Goal: Navigation & Orientation: Understand site structure

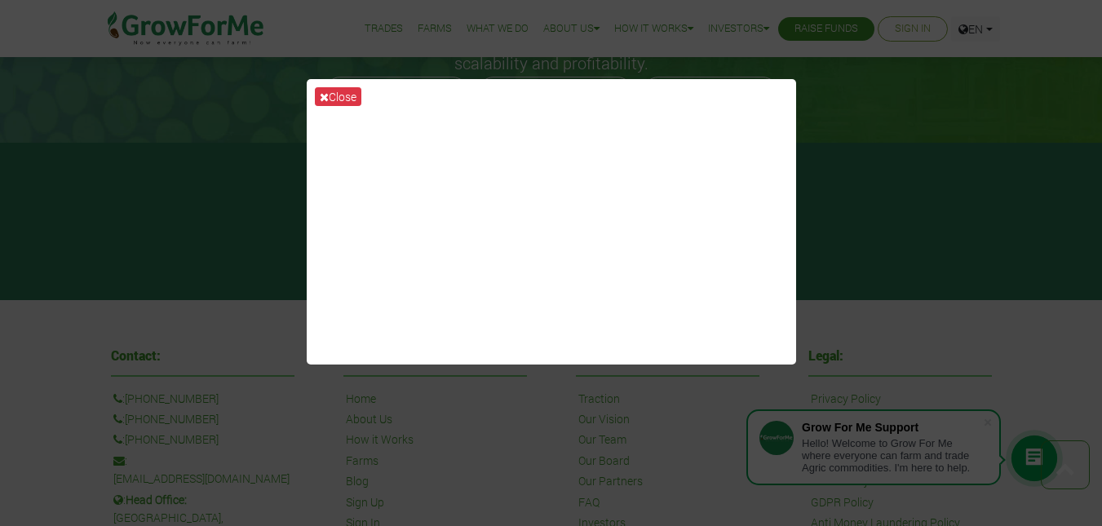
scroll to position [3607, 0]
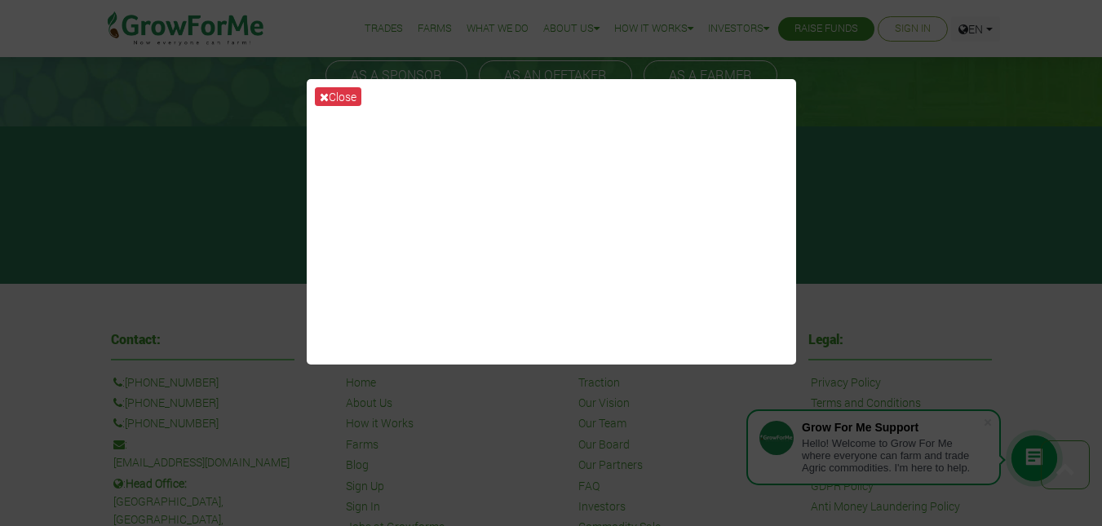
drag, startPoint x: 987, startPoint y: 295, endPoint x: 918, endPoint y: 249, distance: 83.5
click at [986, 294] on div "Close" at bounding box center [551, 263] width 1102 height 526
click at [334, 99] on button "Close" at bounding box center [338, 96] width 46 height 19
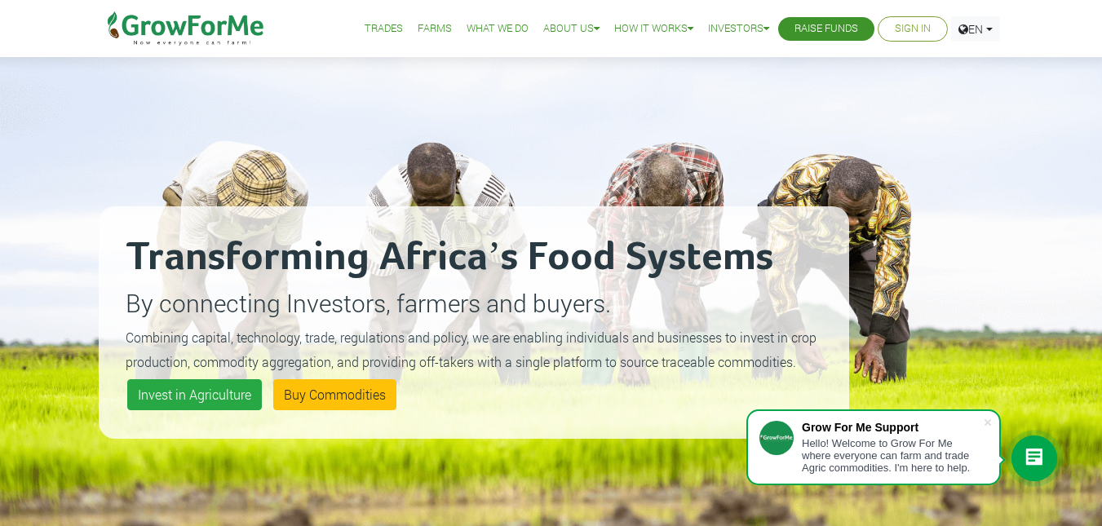
scroll to position [0, 0]
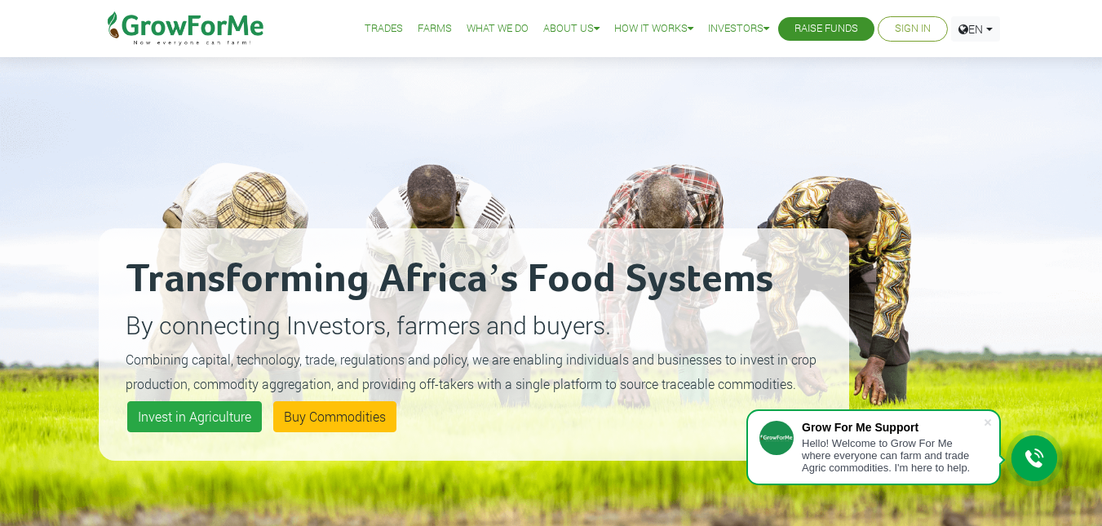
drag, startPoint x: 1113, startPoint y: 488, endPoint x: 997, endPoint y: 42, distance: 461.6
click at [371, 29] on link "Trades" at bounding box center [383, 28] width 38 height 17
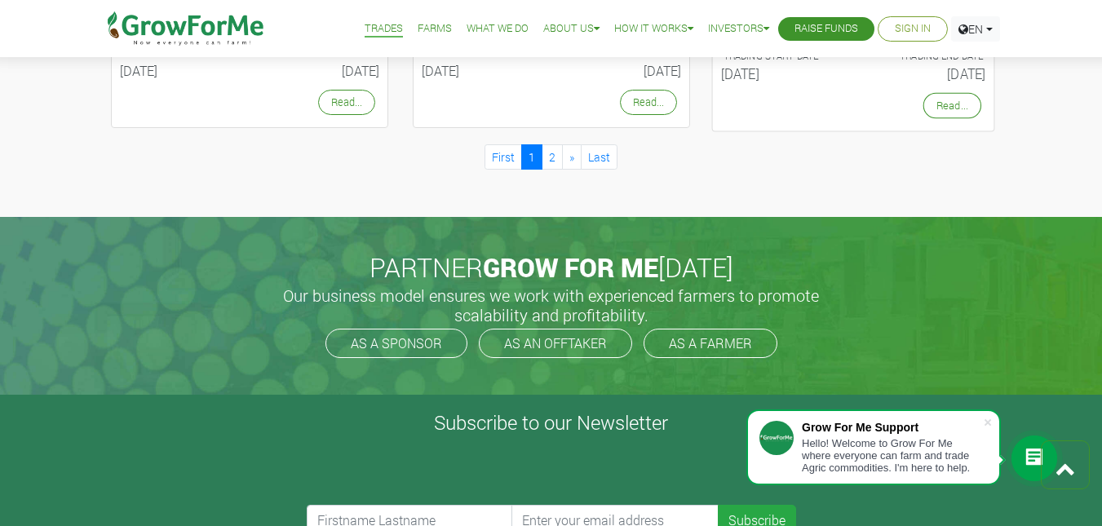
scroll to position [1631, 0]
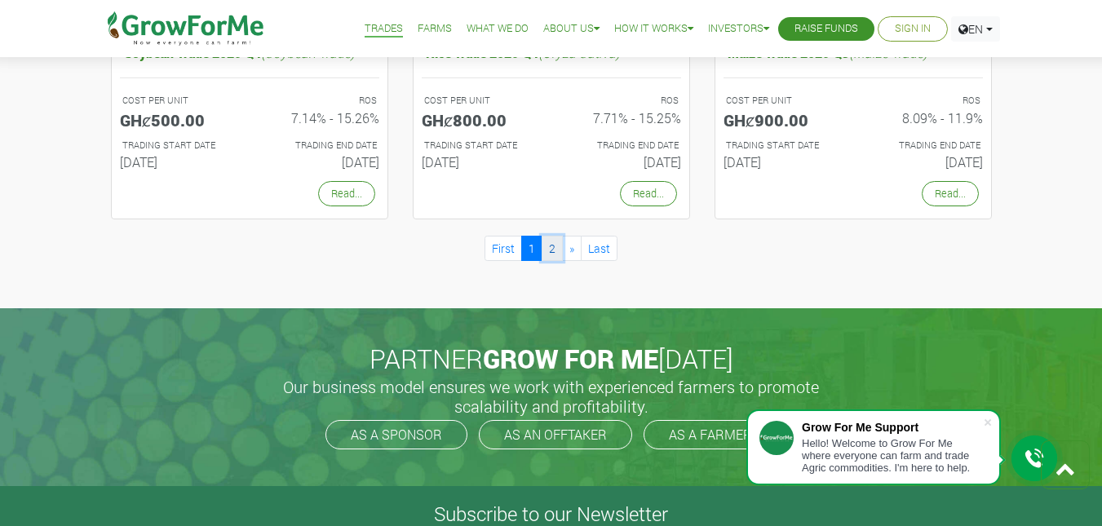
click at [553, 245] on link "2" at bounding box center [551, 248] width 21 height 25
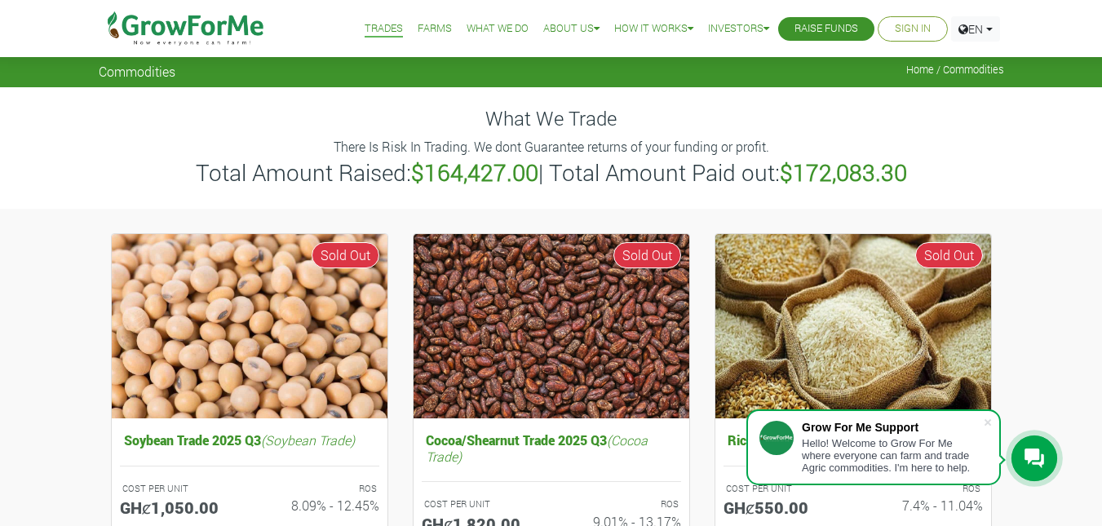
click at [428, 22] on link "Farms" at bounding box center [434, 28] width 34 height 17
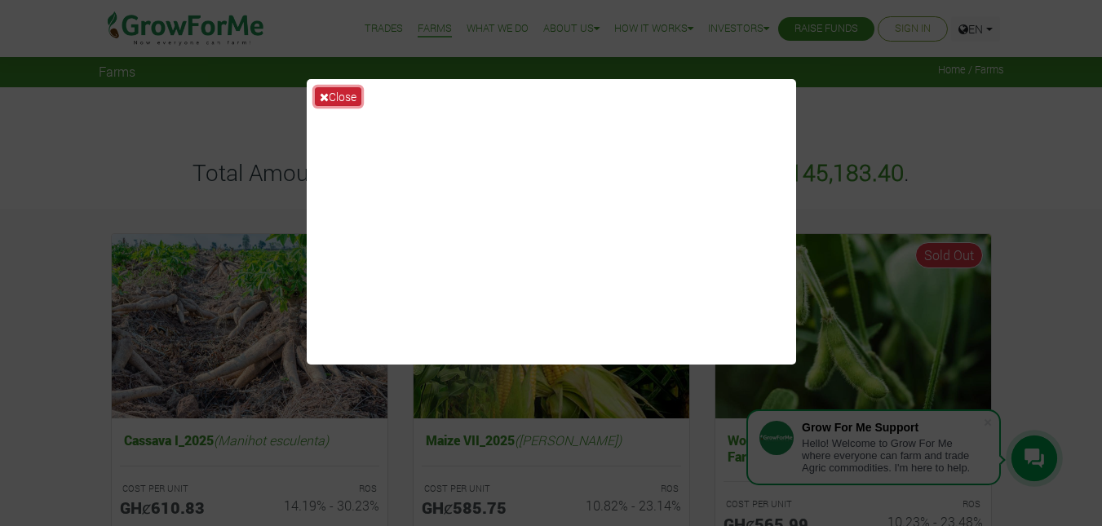
click at [340, 99] on button "Close" at bounding box center [338, 96] width 46 height 19
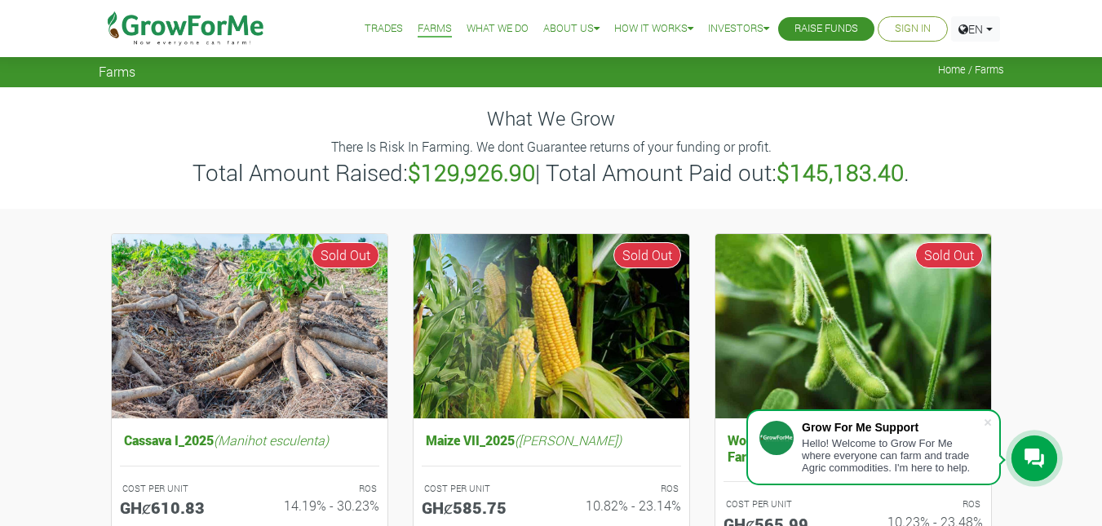
click at [481, 27] on link "What We Do" at bounding box center [497, 28] width 62 height 17
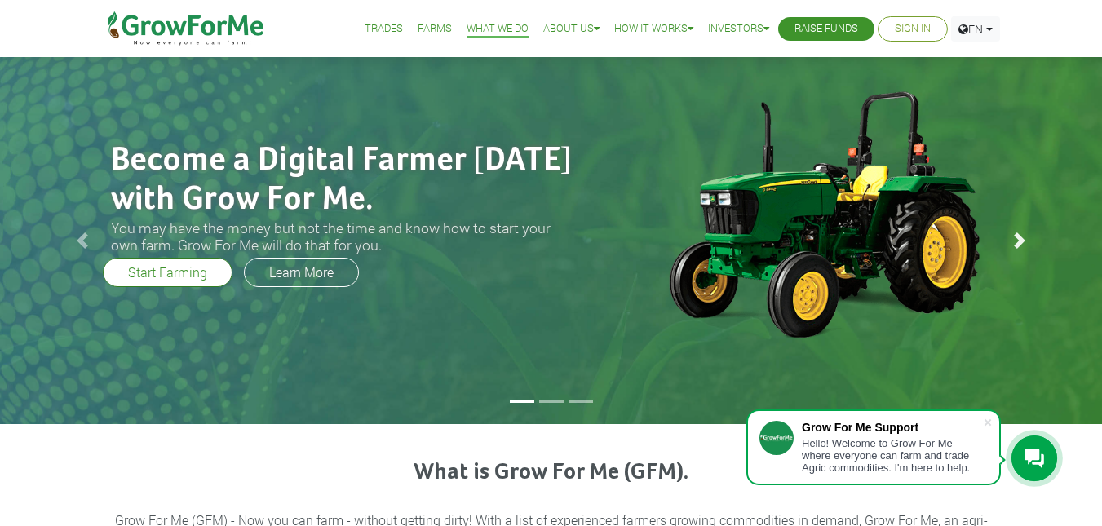
click at [1012, 248] on span at bounding box center [1019, 240] width 16 height 16
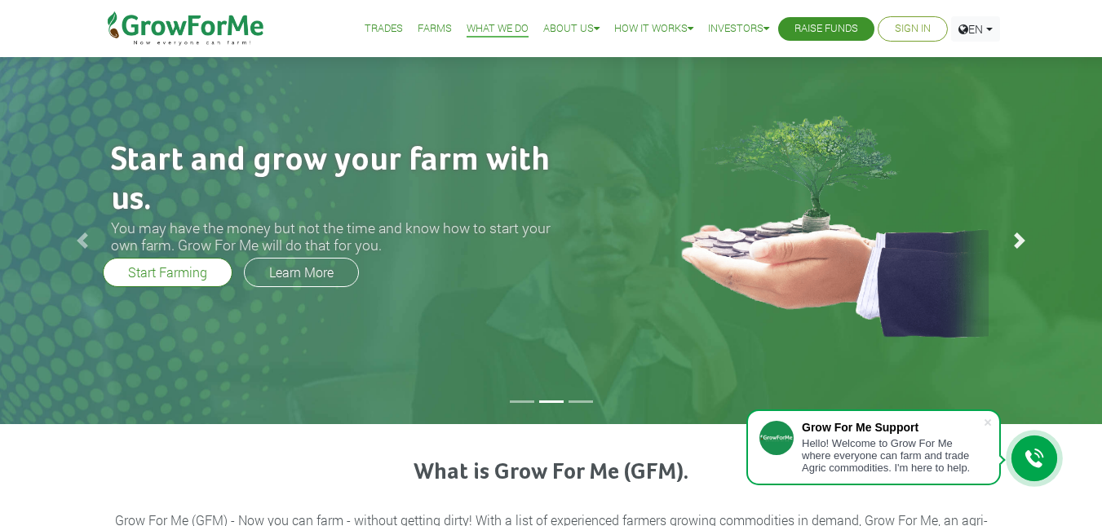
click at [1021, 247] on span at bounding box center [1019, 240] width 16 height 16
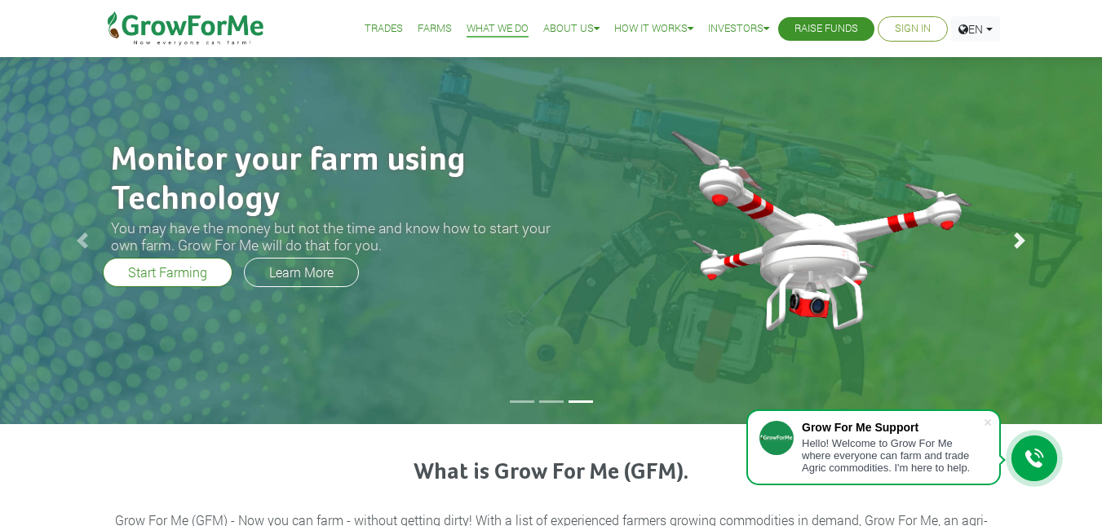
click at [1011, 241] on span at bounding box center [1019, 240] width 16 height 16
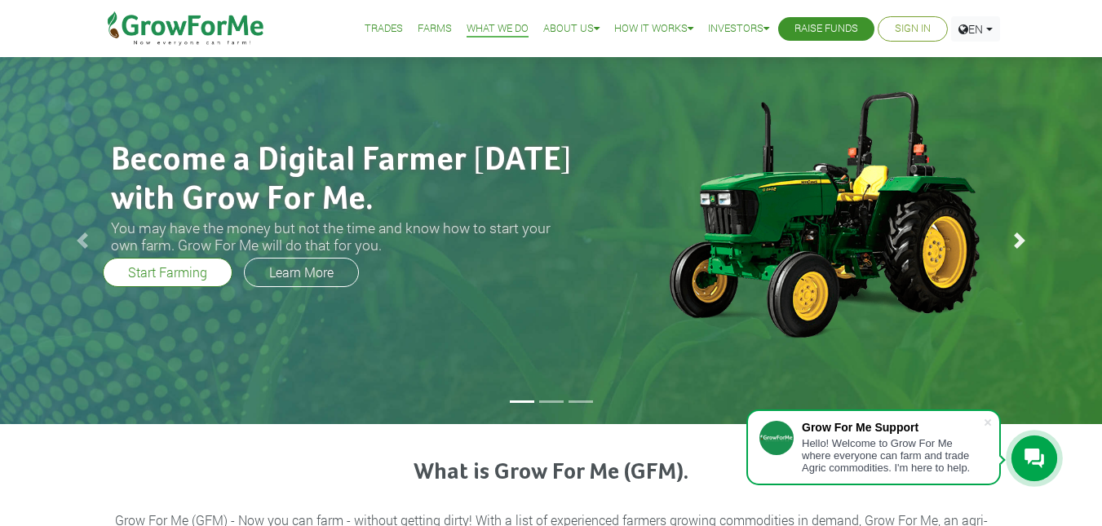
click at [1011, 241] on span at bounding box center [1019, 240] width 16 height 16
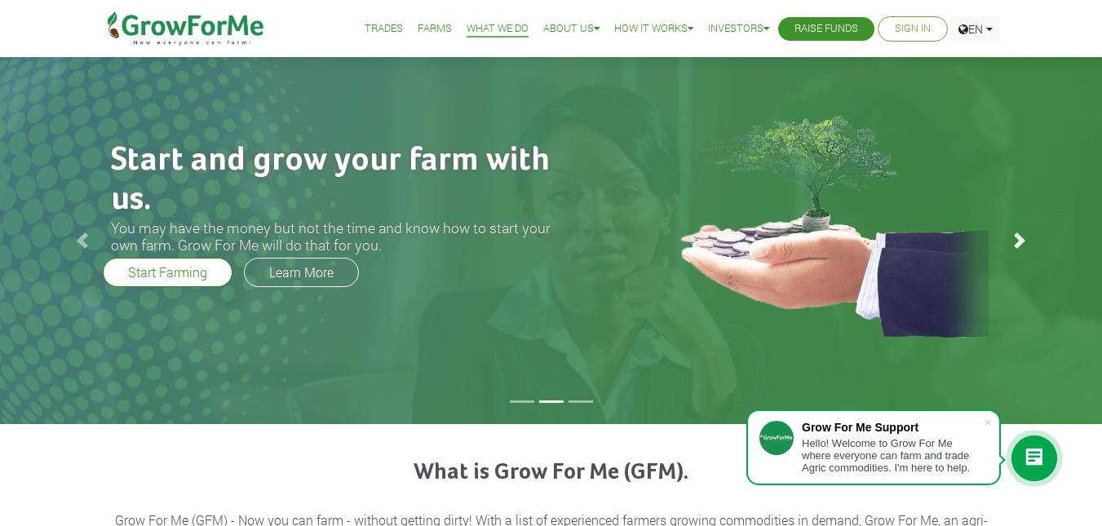
click at [1011, 241] on span at bounding box center [1019, 240] width 16 height 16
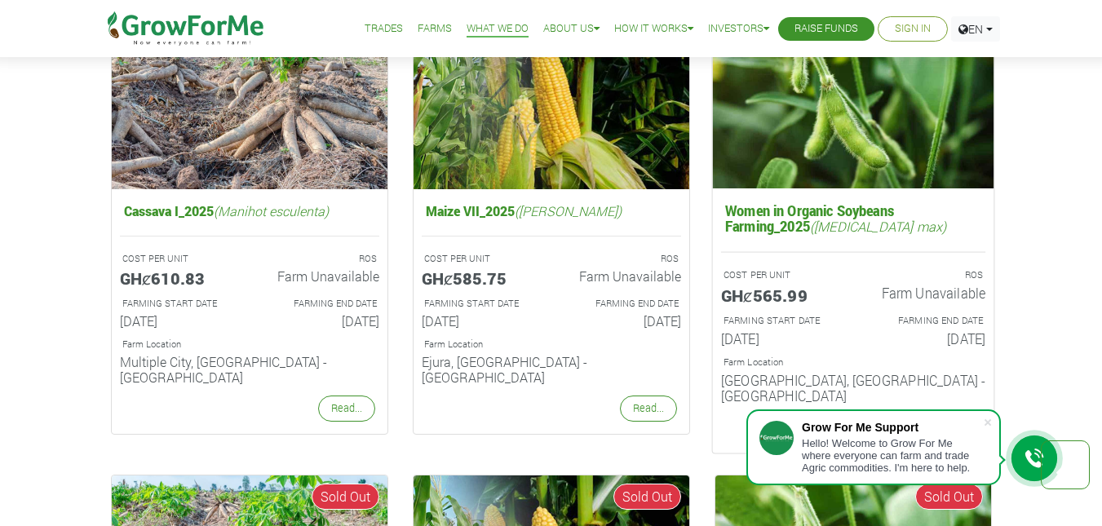
scroll to position [1142, 0]
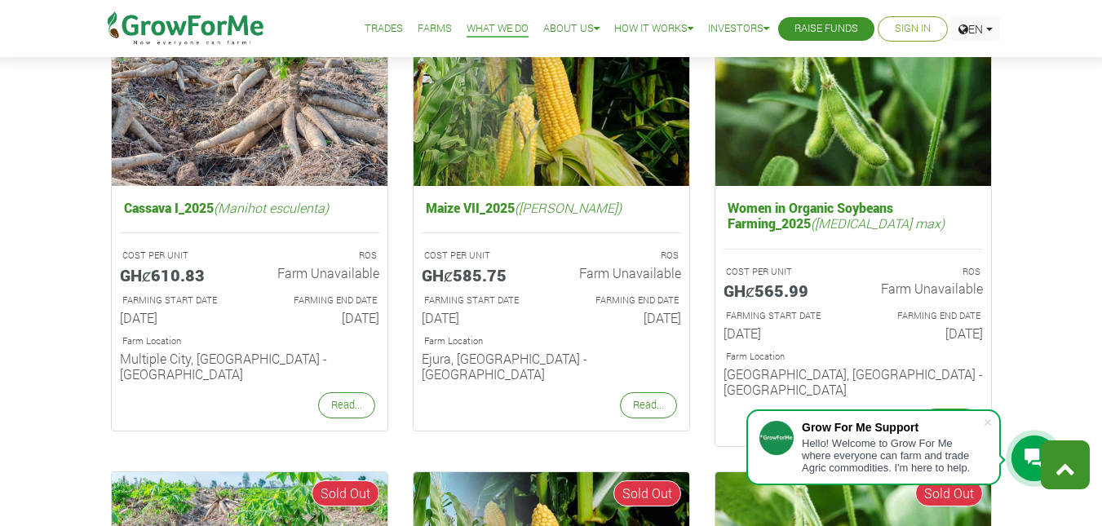
click at [1063, 463] on icon at bounding box center [1065, 468] width 20 height 20
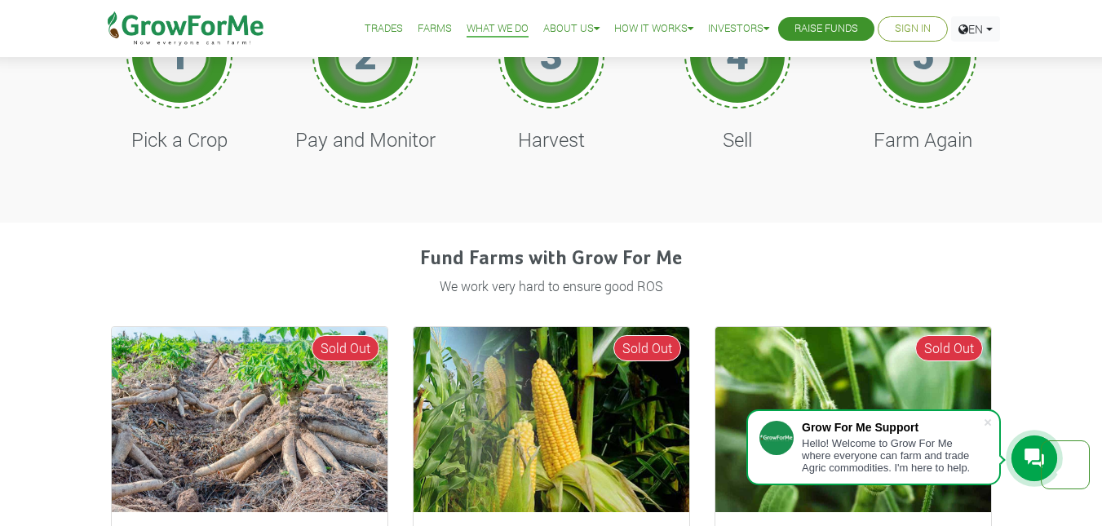
scroll to position [489, 0]
